Goal: Find contact information: Find contact information

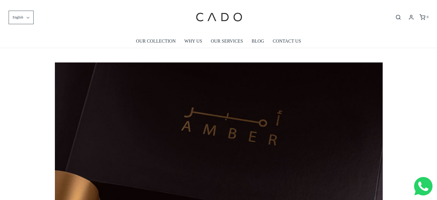
scroll to position [0, 328]
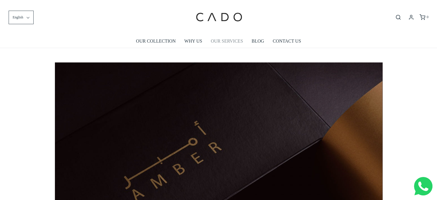
click at [238, 43] on link "OUR SERVICES" at bounding box center [227, 40] width 32 height 13
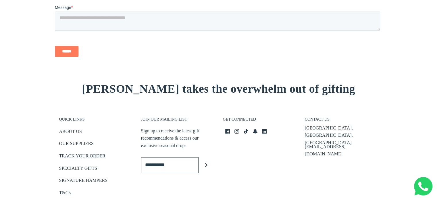
scroll to position [918, 0]
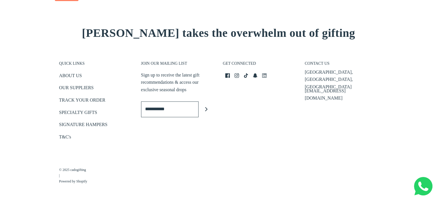
click at [264, 74] on icon at bounding box center [264, 75] width 5 height 5
drag, startPoint x: 350, startPoint y: 80, endPoint x: 316, endPoint y: 81, distance: 33.9
click at [316, 81] on div "Business Bay, Dubai, UAE info@cadogifting.com" at bounding box center [341, 83] width 73 height 30
click at [316, 87] on p "[EMAIL_ADDRESS][DOMAIN_NAME]" at bounding box center [341, 94] width 73 height 15
drag, startPoint x: 350, startPoint y: 80, endPoint x: 315, endPoint y: 81, distance: 34.8
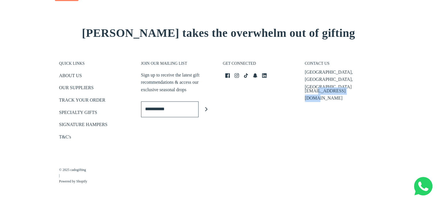
click at [315, 81] on div "Business Bay, Dubai, UAE info@cadogifting.com" at bounding box center [341, 83] width 73 height 30
copy p "cadogifting.com"
